Goal: Task Accomplishment & Management: Use online tool/utility

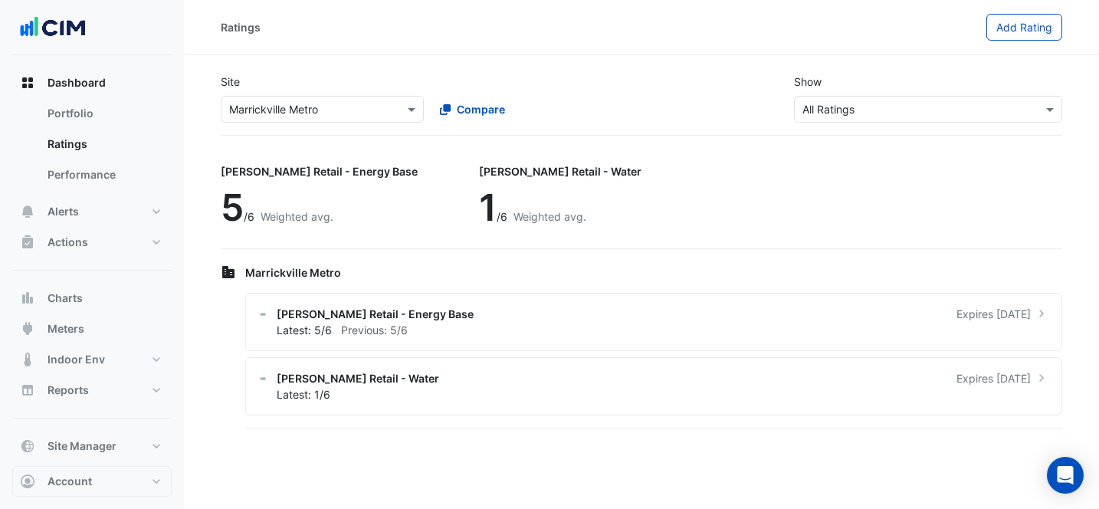
click at [244, 97] on div "× Marrickville Metro" at bounding box center [322, 109] width 203 height 27
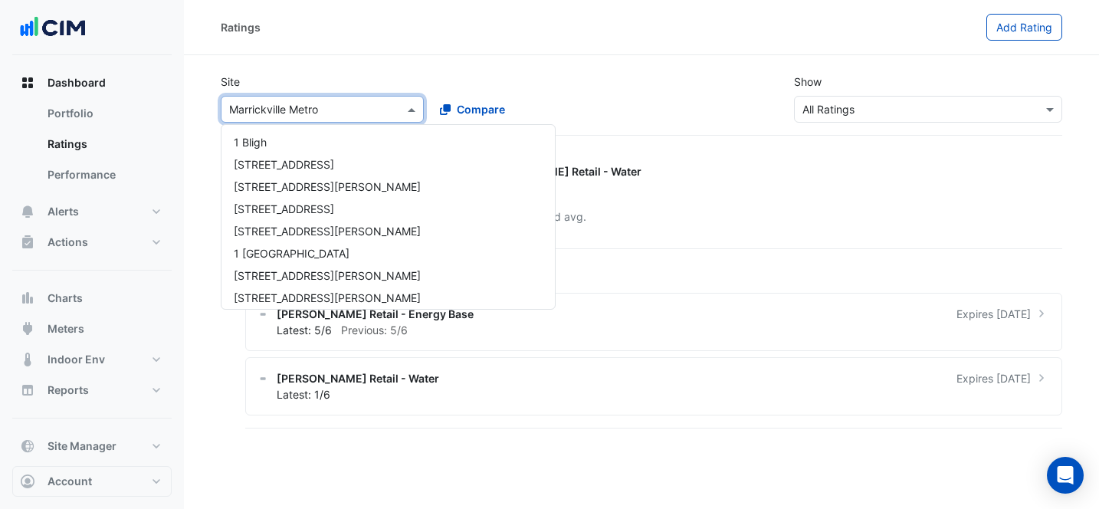
scroll to position [8626, 0]
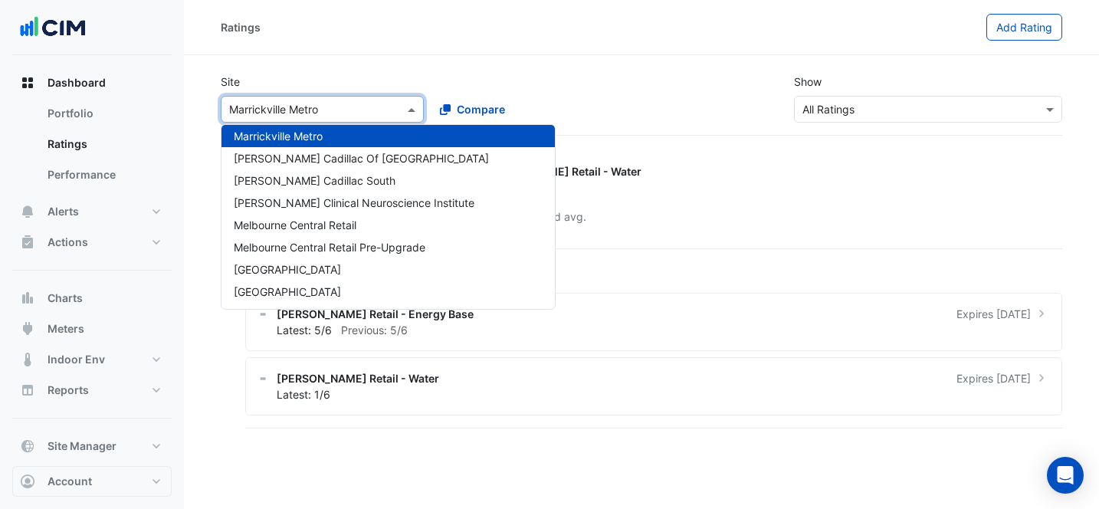
type input "*"
click at [108, 325] on button "Meters" at bounding box center [91, 328] width 159 height 31
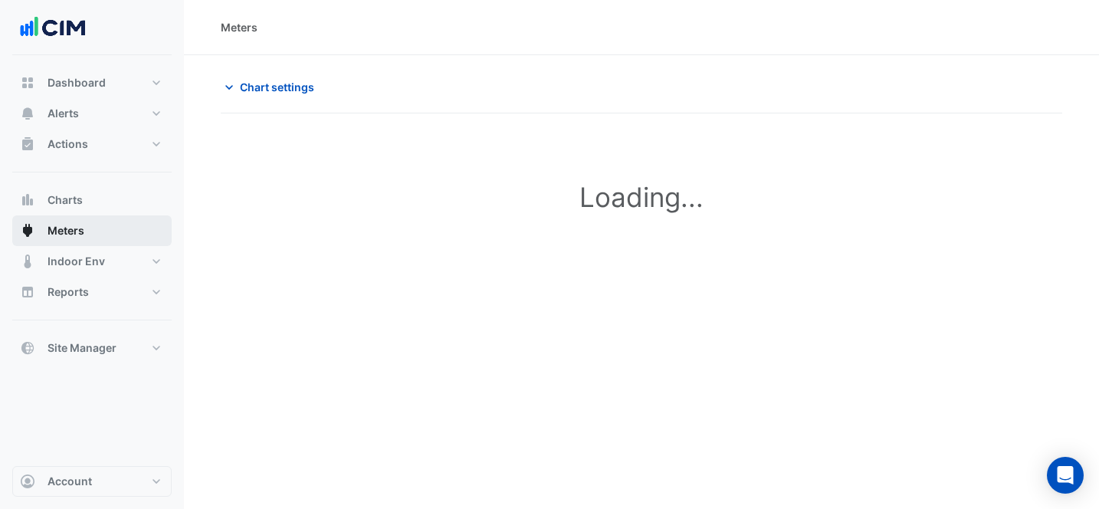
type input "**********"
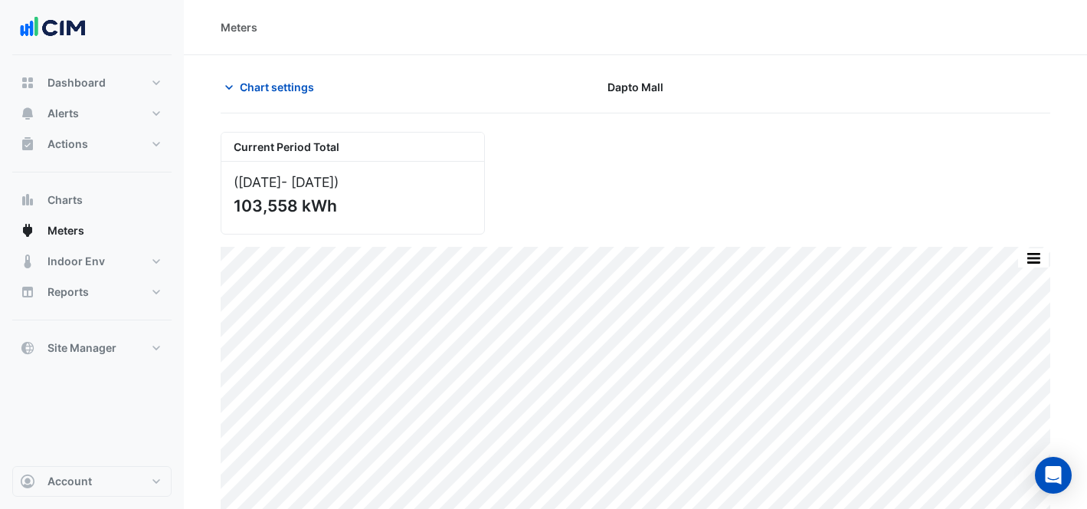
click at [267, 103] on div "Chart settings [GEOGRAPHIC_DATA]" at bounding box center [636, 94] width 830 height 40
click at [264, 95] on button "Chart settings" at bounding box center [272, 87] width 103 height 27
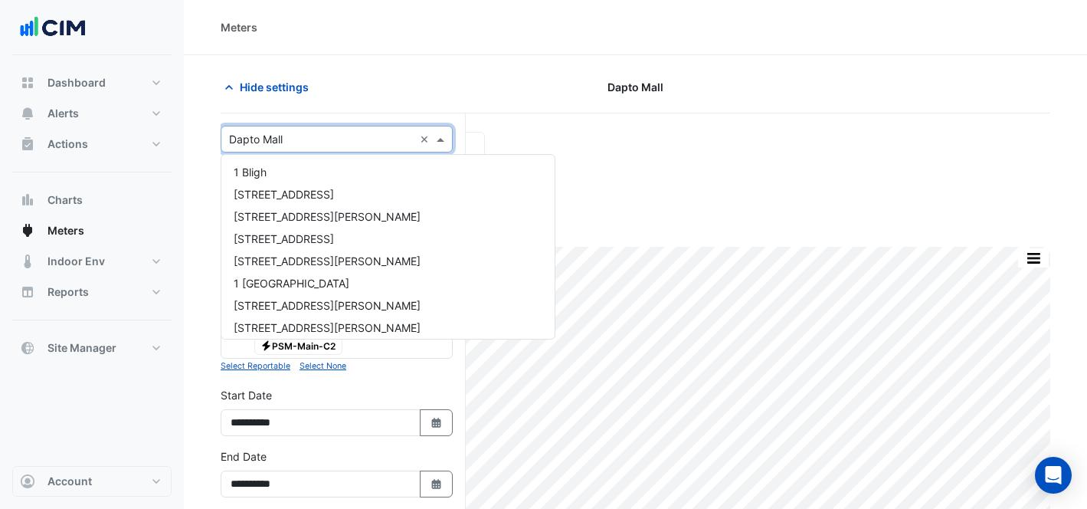
click at [303, 147] on div "× Dapto Mall ×" at bounding box center [337, 139] width 232 height 27
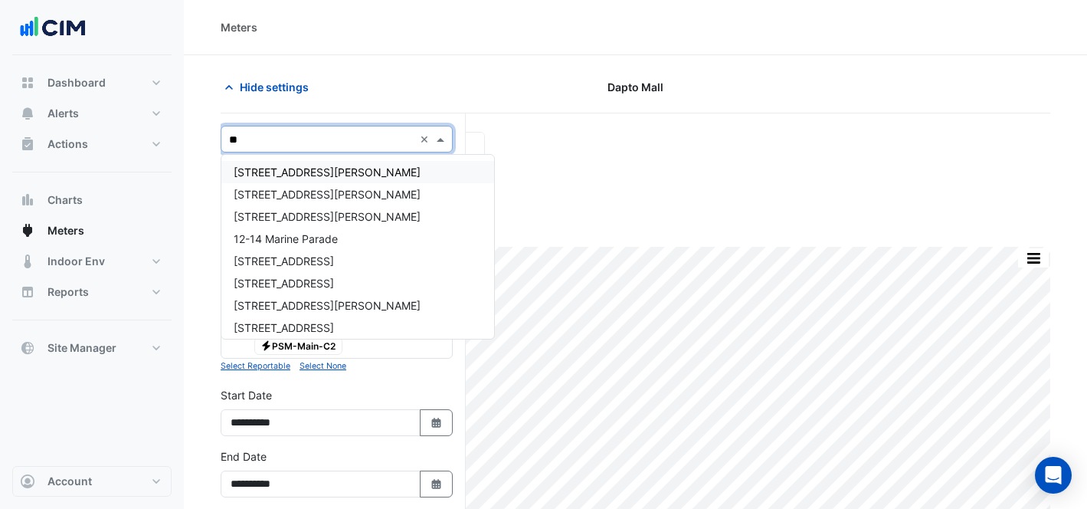
type input "***"
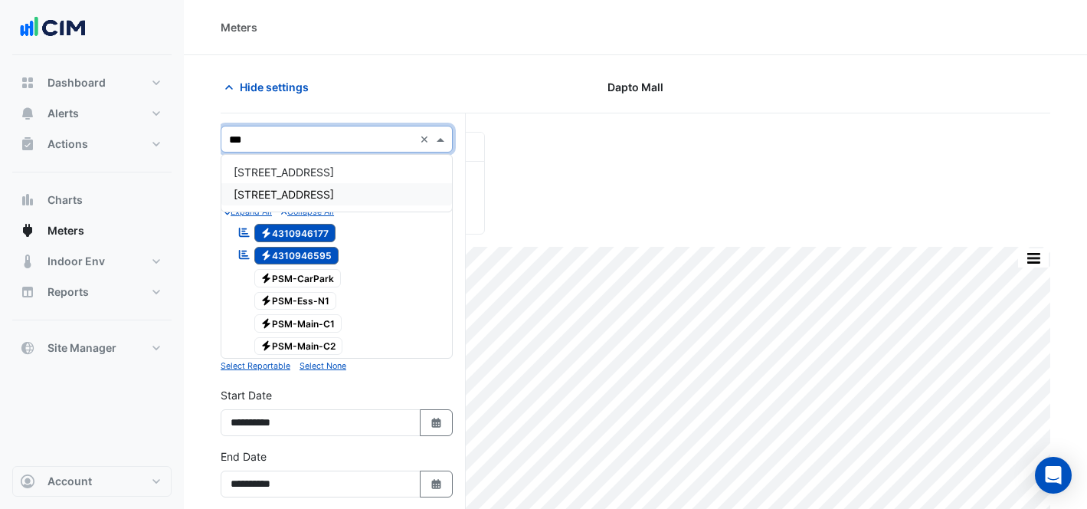
click at [360, 195] on div "[STREET_ADDRESS]" at bounding box center [336, 194] width 231 height 22
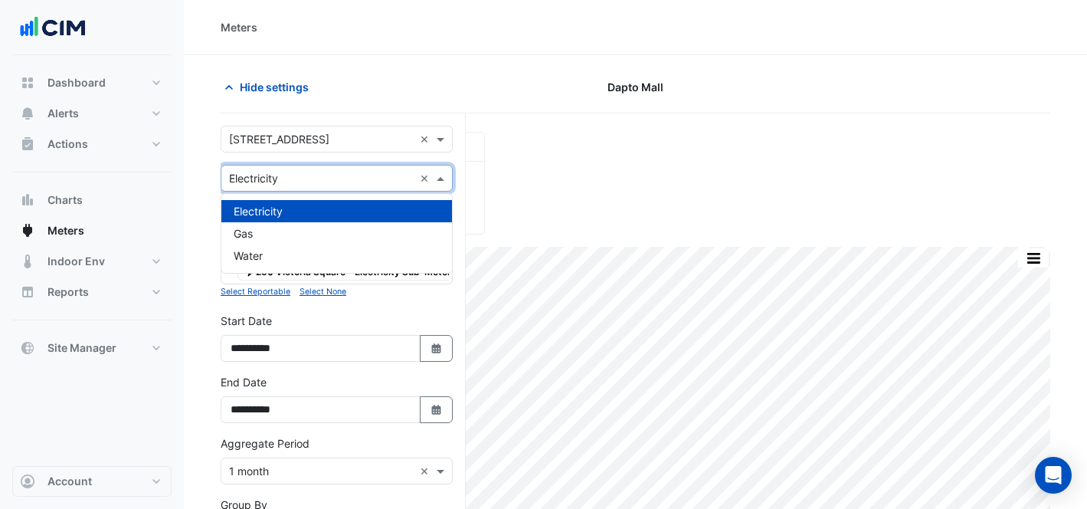
click at [337, 178] on input "text" at bounding box center [321, 179] width 185 height 16
click at [338, 178] on input "text" at bounding box center [321, 179] width 185 height 16
click at [398, 17] on div "Meters" at bounding box center [635, 27] width 903 height 55
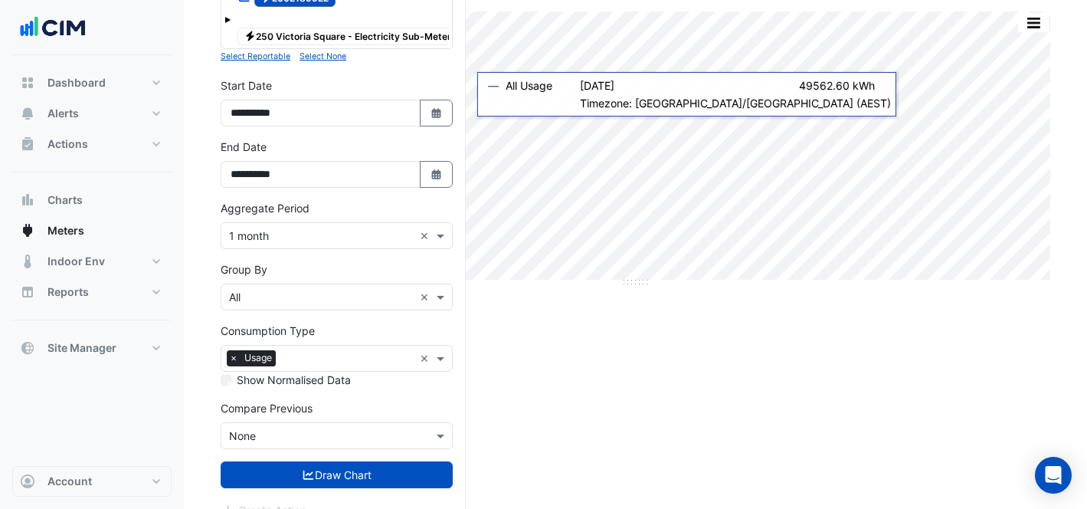
scroll to position [237, 0]
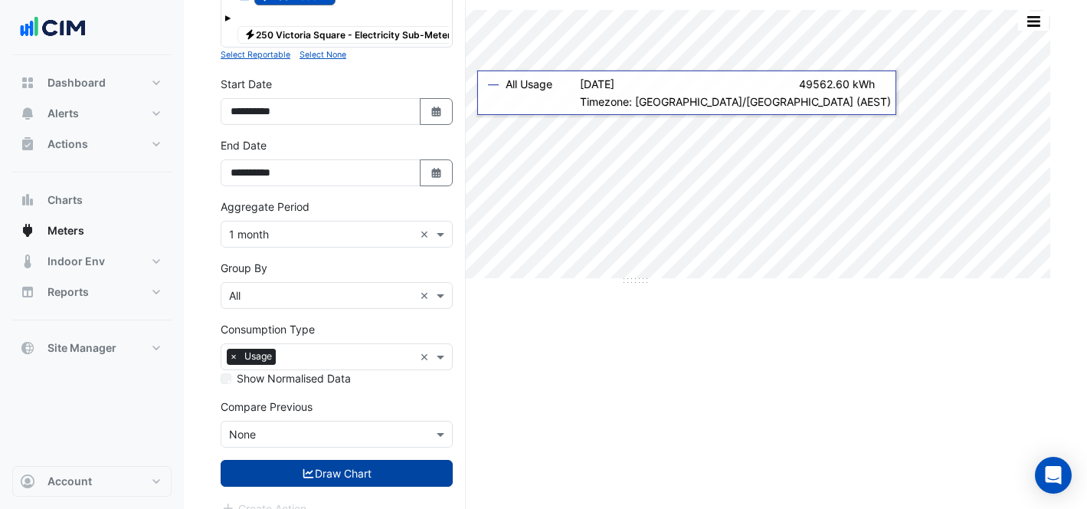
click at [360, 473] on button "Draw Chart" at bounding box center [337, 473] width 232 height 27
